Goal: Manage account settings

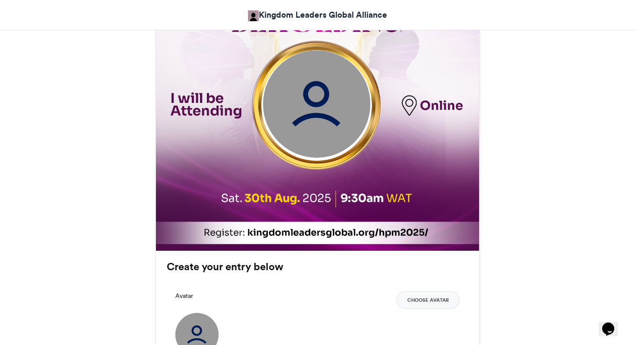
scroll to position [395, 0]
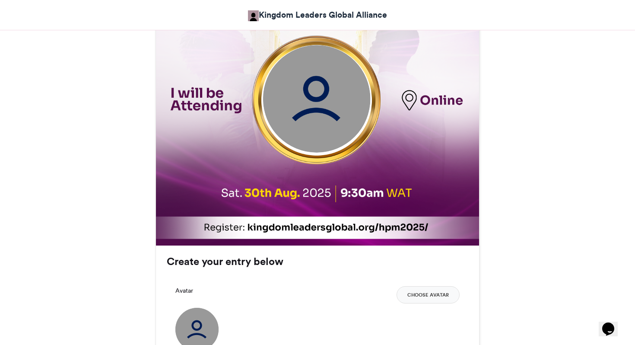
click at [313, 106] on img at bounding box center [317, 99] width 108 height 108
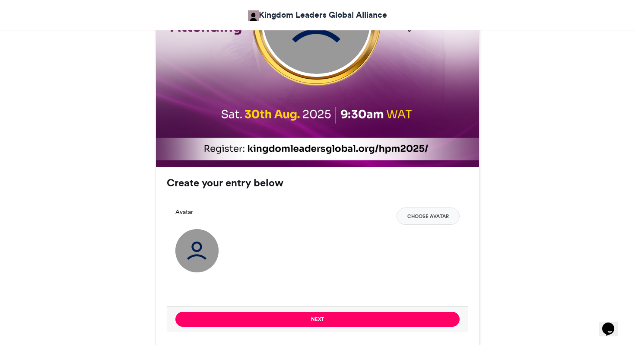
scroll to position [484, 0]
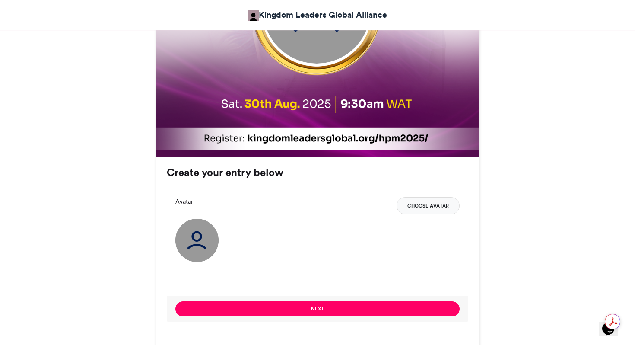
click at [431, 207] on button "Choose Avatar" at bounding box center [428, 205] width 63 height 17
click at [196, 240] on img at bounding box center [196, 240] width 43 height 43
click at [429, 203] on button "Choose Avatar" at bounding box center [428, 205] width 63 height 17
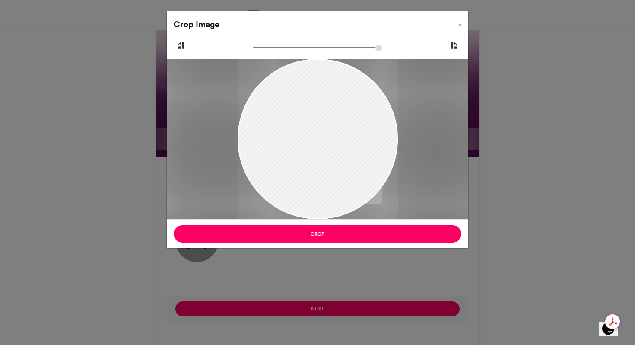
click at [327, 169] on div at bounding box center [318, 139] width 160 height 160
drag, startPoint x: 255, startPoint y: 48, endPoint x: 270, endPoint y: 46, distance: 15.2
type input "******"
click at [270, 46] on input "zoom" at bounding box center [318, 48] width 130 height 8
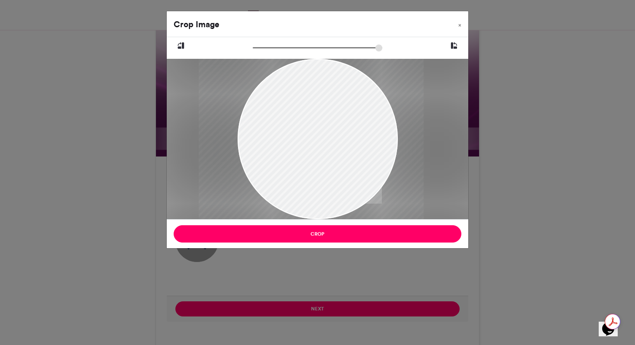
drag, startPoint x: 328, startPoint y: 140, endPoint x: 322, endPoint y: 131, distance: 10.8
click at [322, 131] on div at bounding box center [311, 130] width 225 height 225
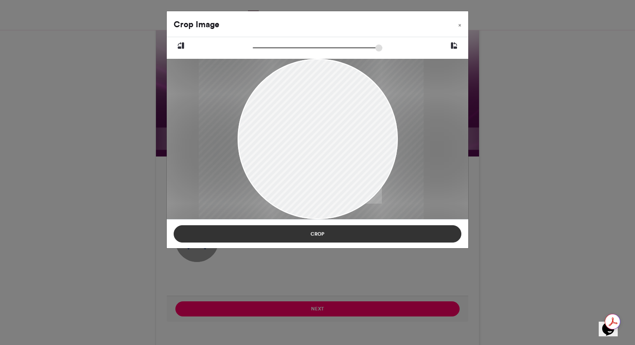
click at [384, 235] on button "Crop" at bounding box center [318, 233] width 288 height 17
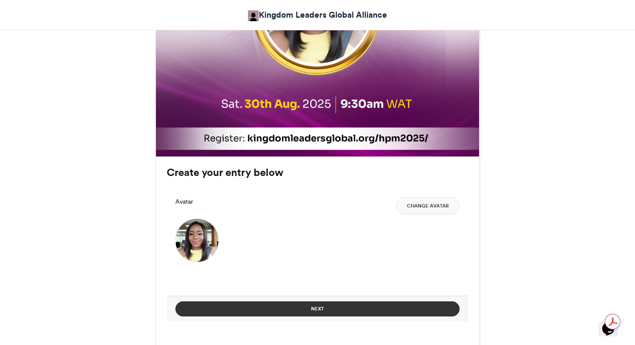
click at [372, 308] on button "Next" at bounding box center [317, 308] width 284 height 15
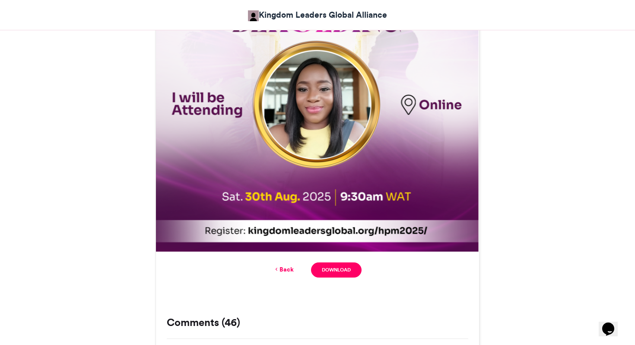
scroll to position [396, 0]
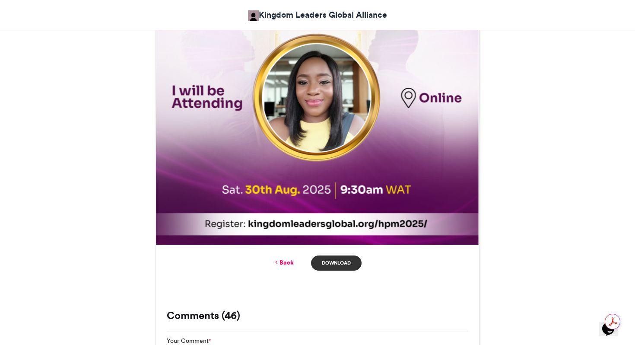
click at [346, 267] on link "Download" at bounding box center [336, 262] width 51 height 15
